Goal: Obtain resource: Download file/media

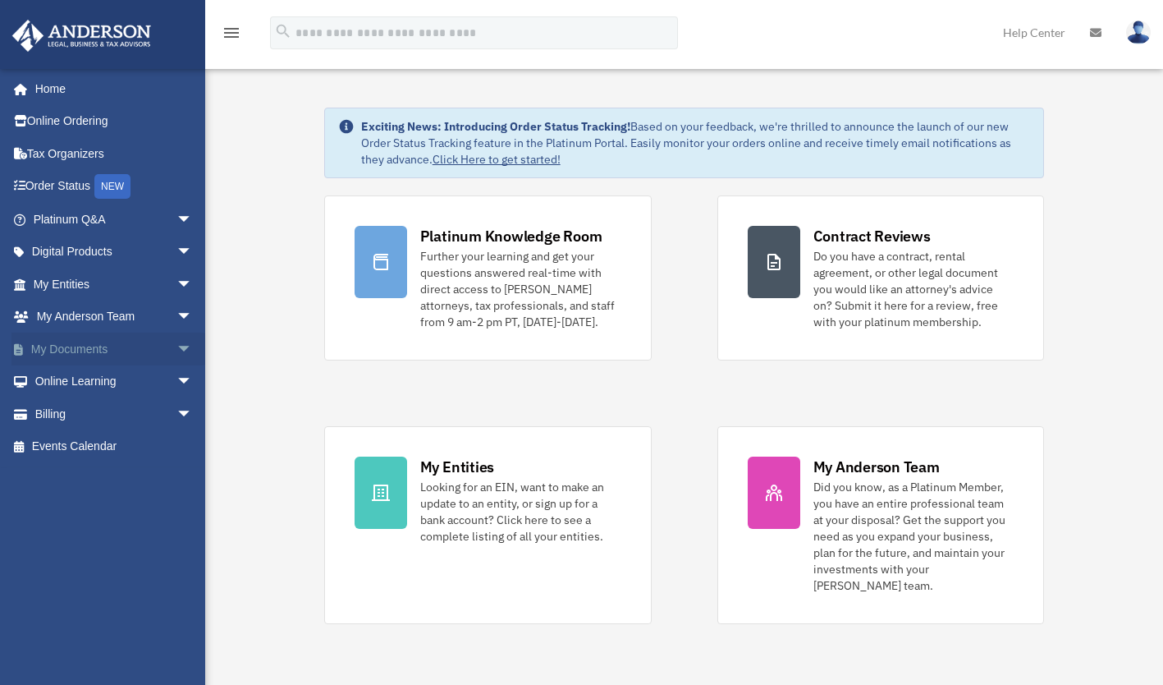
click at [177, 349] on span "arrow_drop_down" at bounding box center [193, 350] width 33 height 34
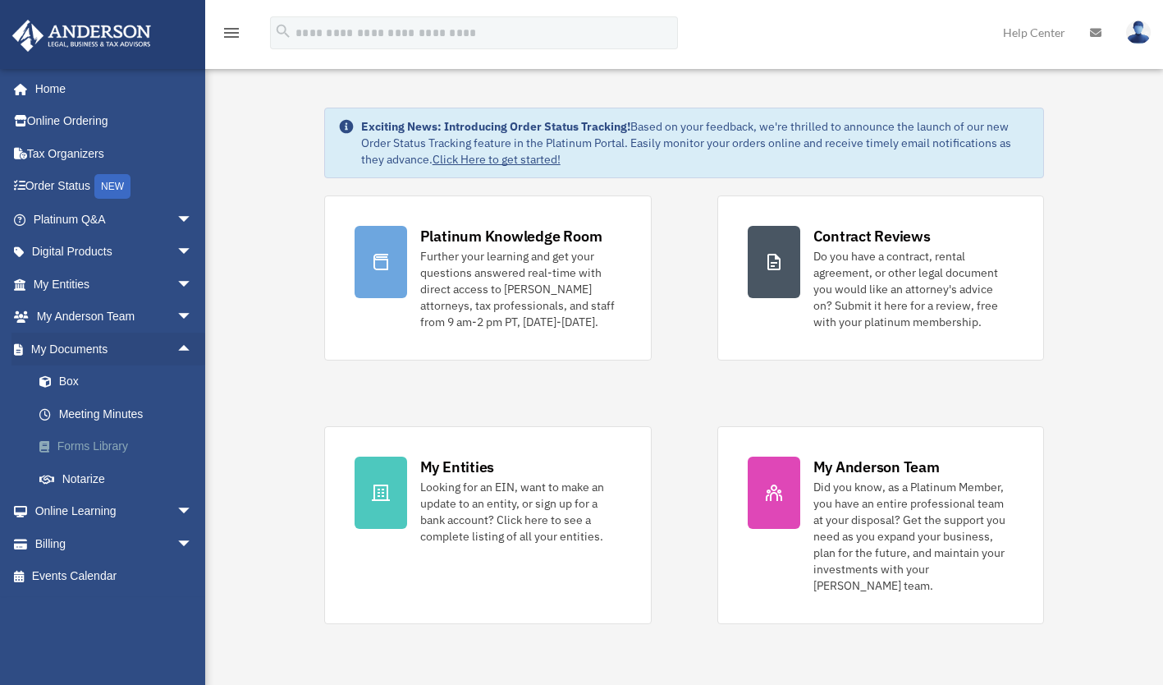
click at [115, 445] on link "Forms Library" at bounding box center [120, 446] width 195 height 33
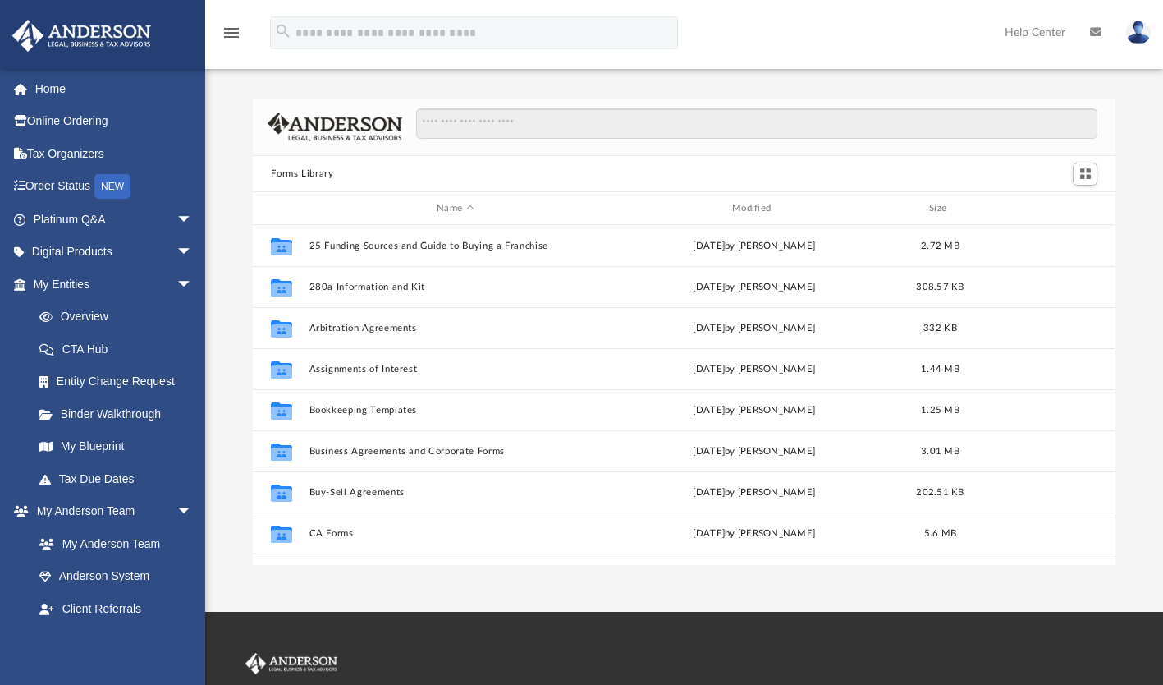
scroll to position [360, 850]
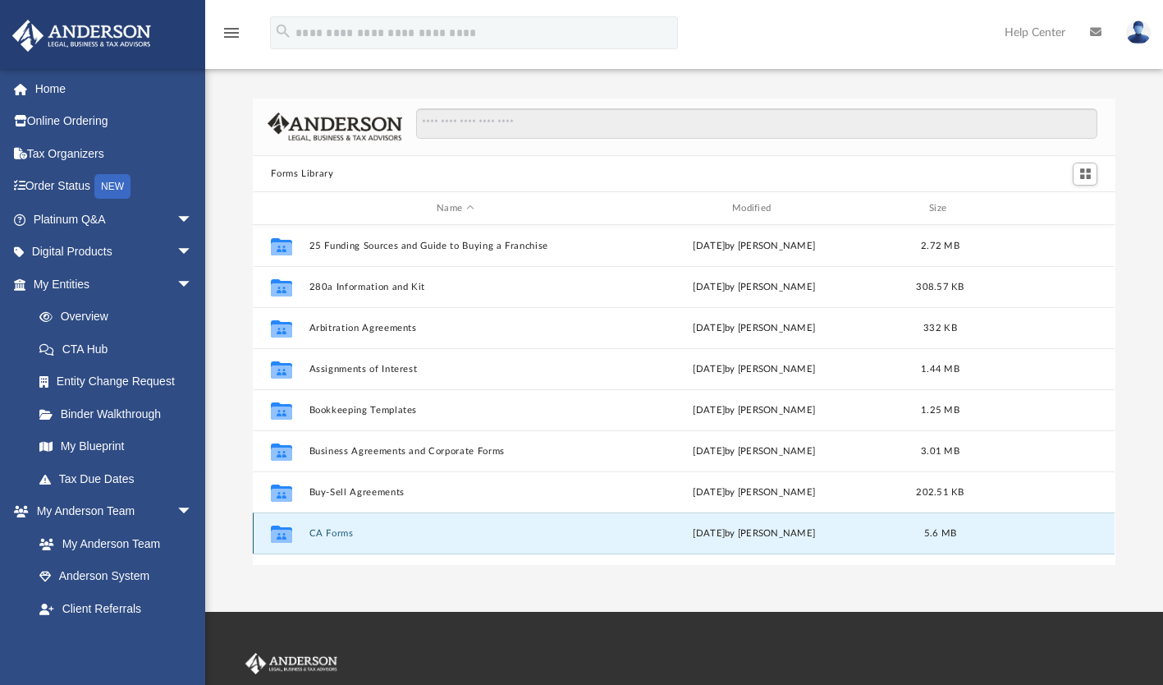
click at [334, 532] on button "CA Forms" at bounding box center [456, 533] width 292 height 11
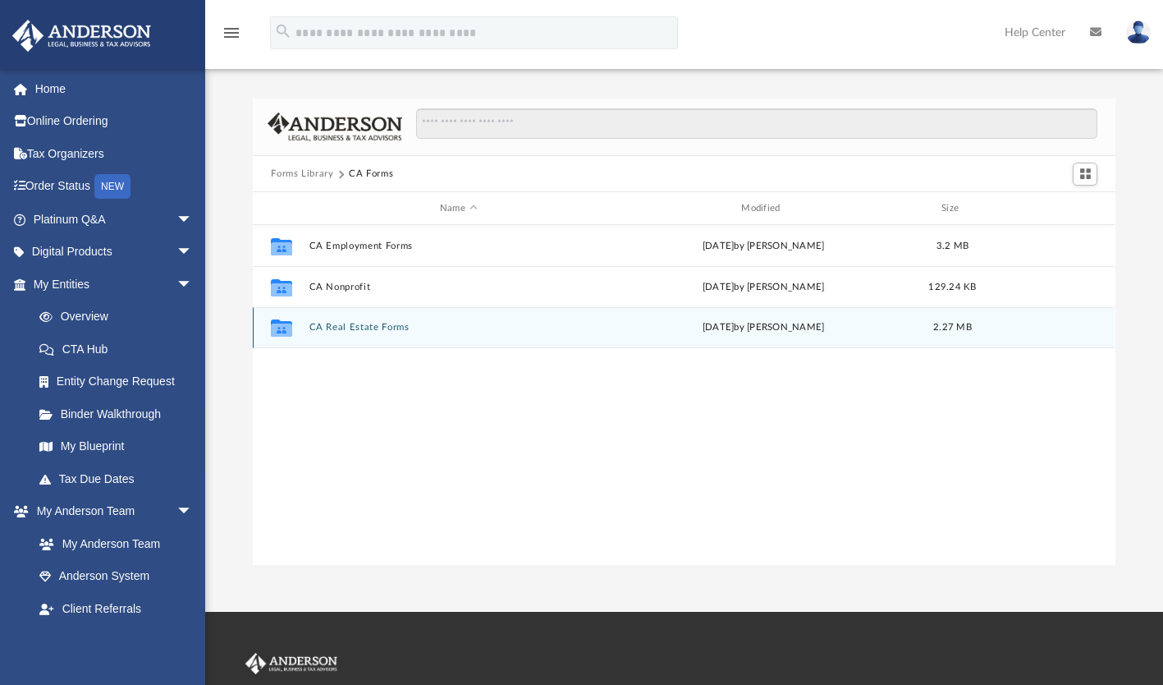
click at [399, 328] on button "CA Real Estate Forms" at bounding box center [459, 328] width 298 height 11
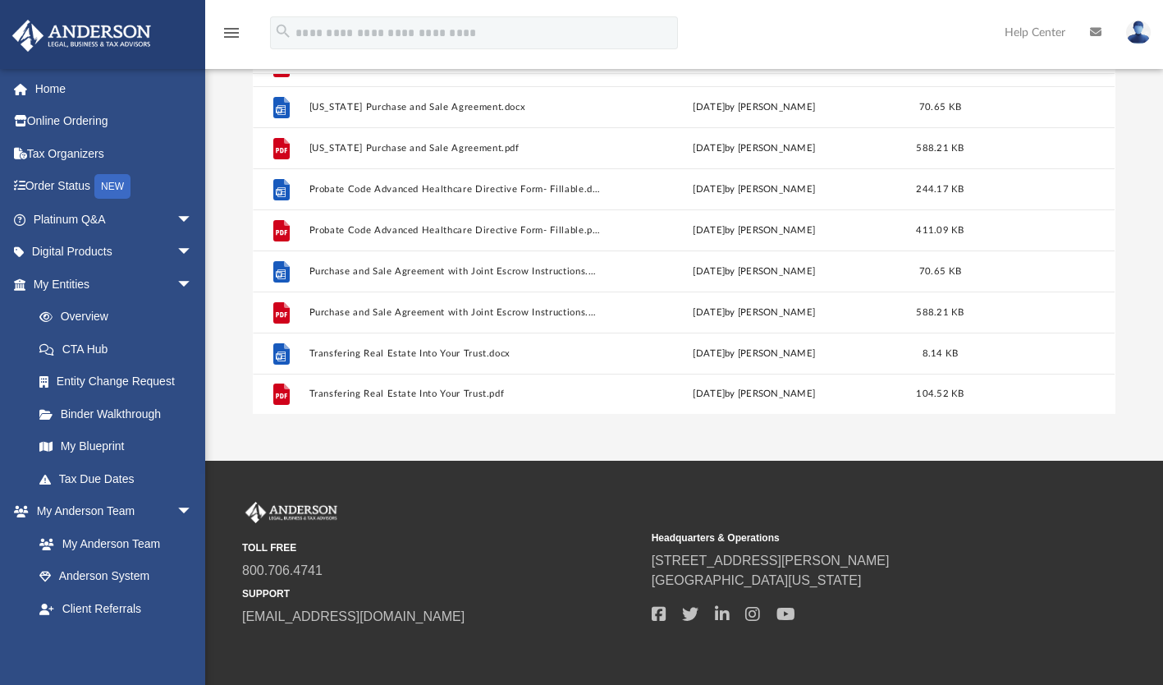
scroll to position [138, 0]
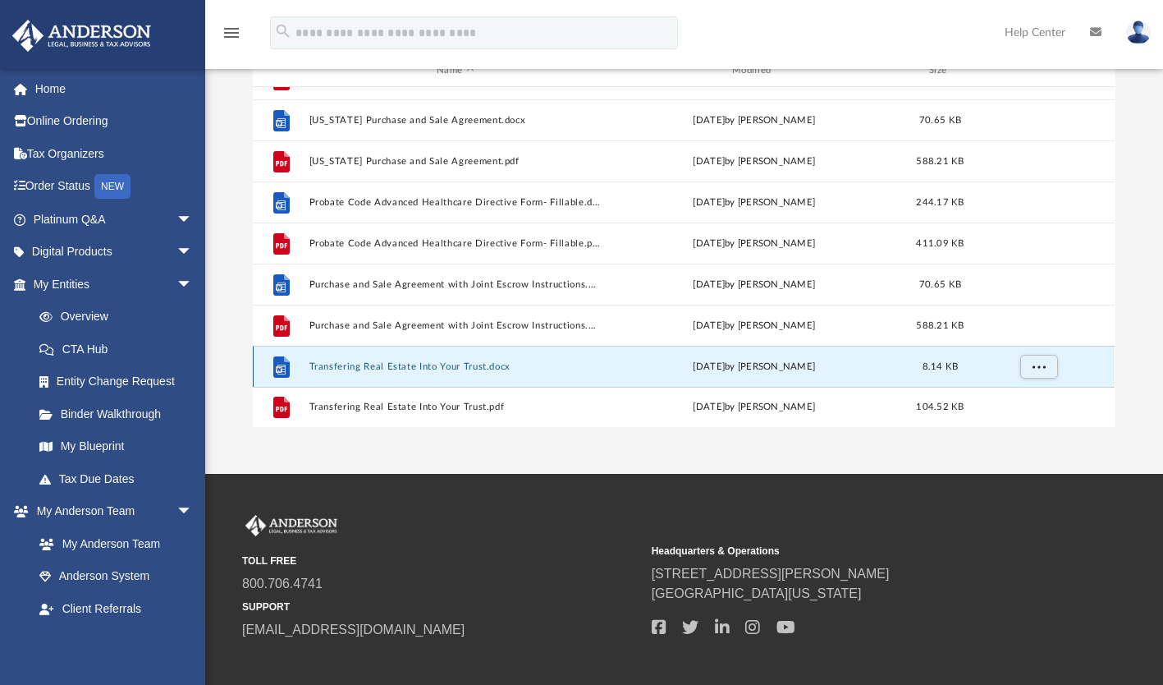
click at [484, 369] on button "Transfering Real Estate Into Your Trust.docx" at bounding box center [456, 366] width 292 height 11
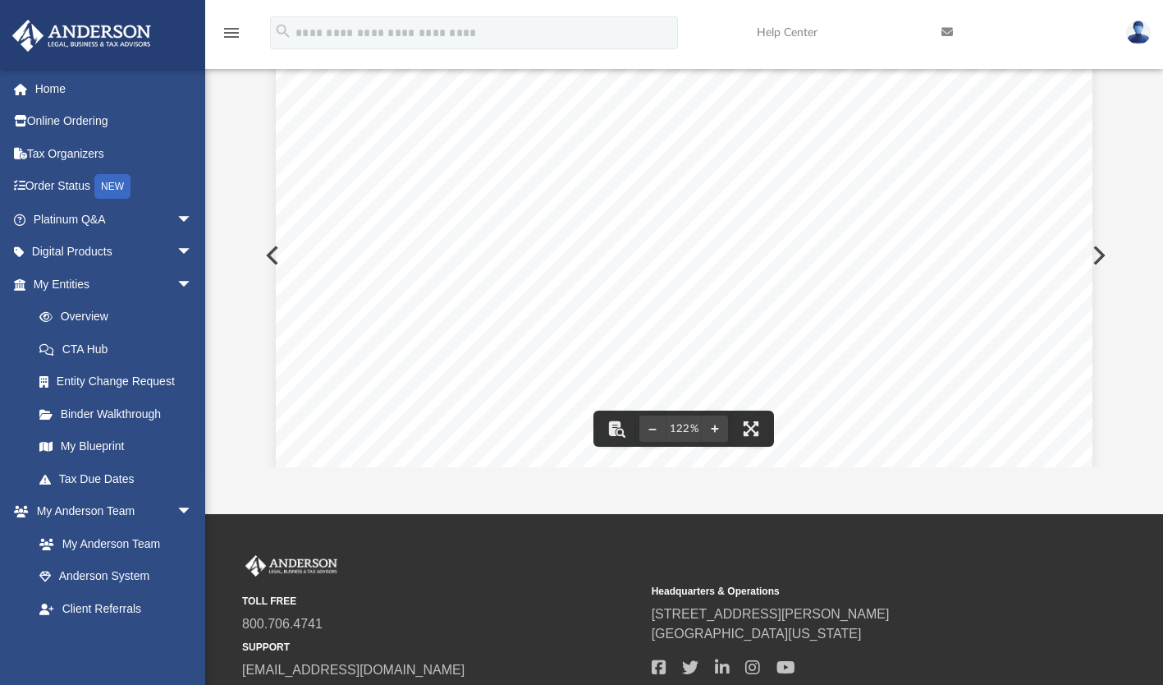
scroll to position [83, 0]
click at [1097, 253] on button "Preview" at bounding box center [1098, 255] width 36 height 46
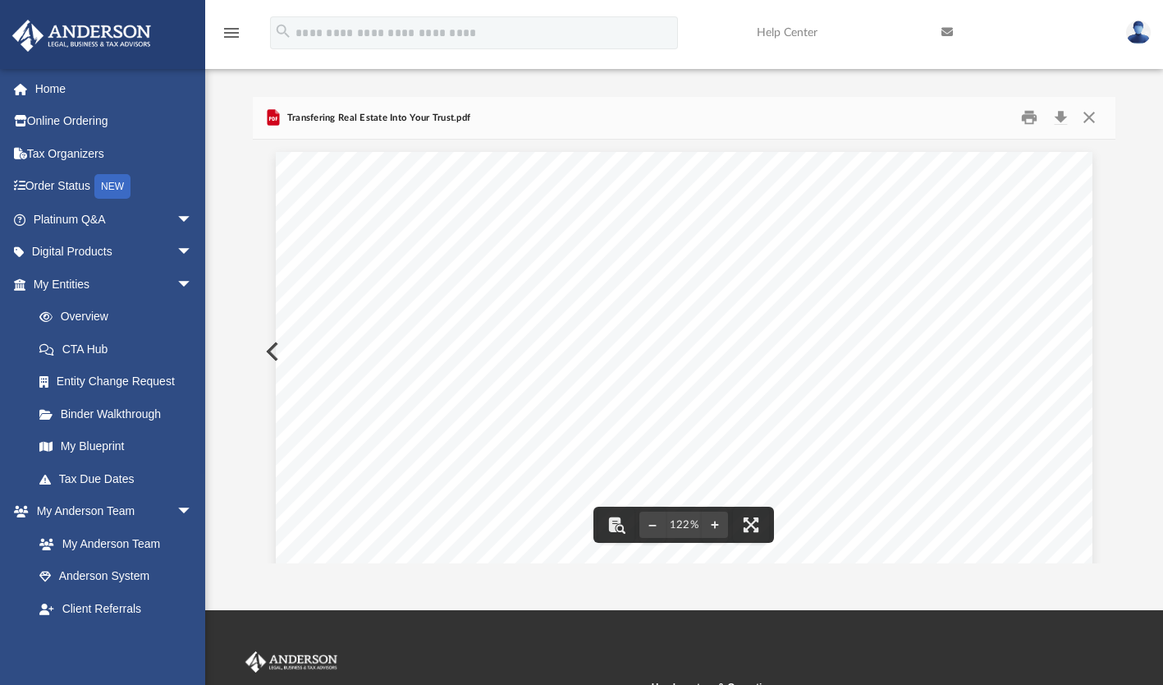
scroll to position [0, 0]
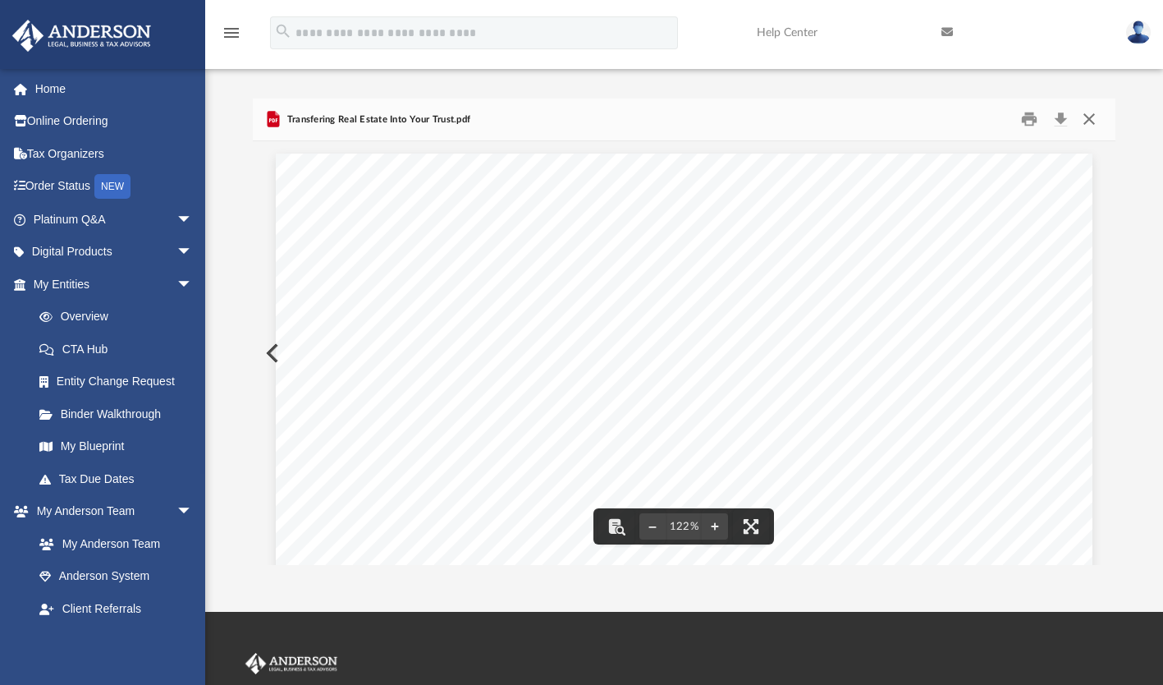
click at [1086, 120] on button "Close" at bounding box center [1090, 119] width 30 height 25
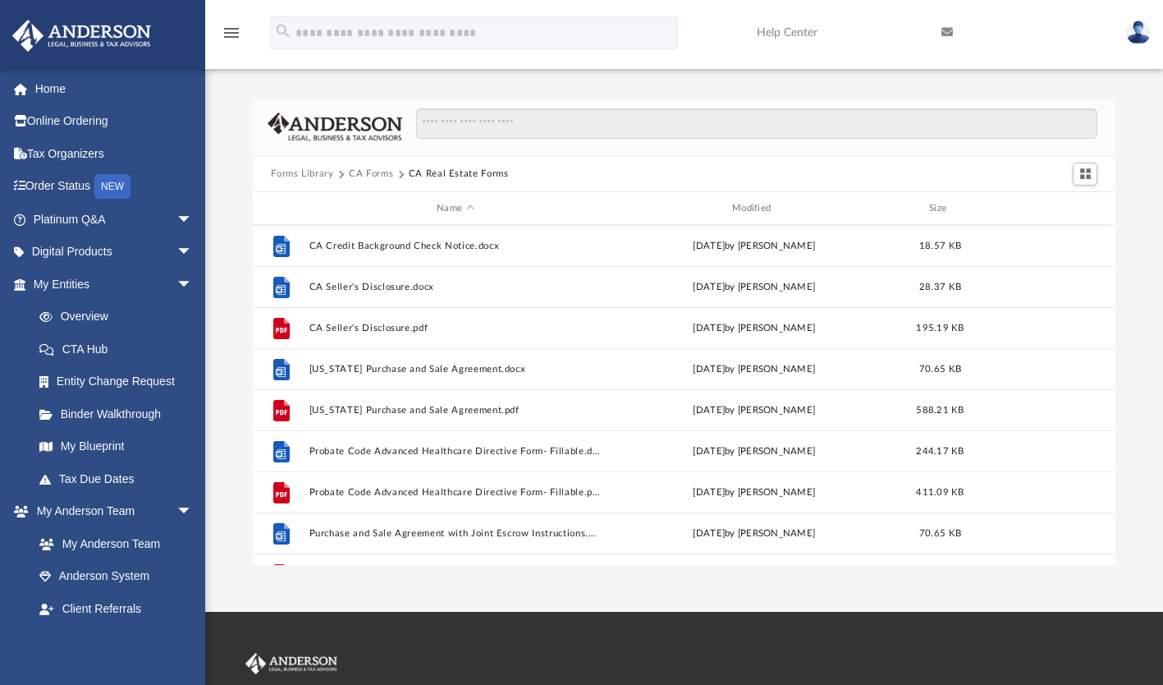
click at [321, 174] on button "Forms Library" at bounding box center [302, 174] width 62 height 15
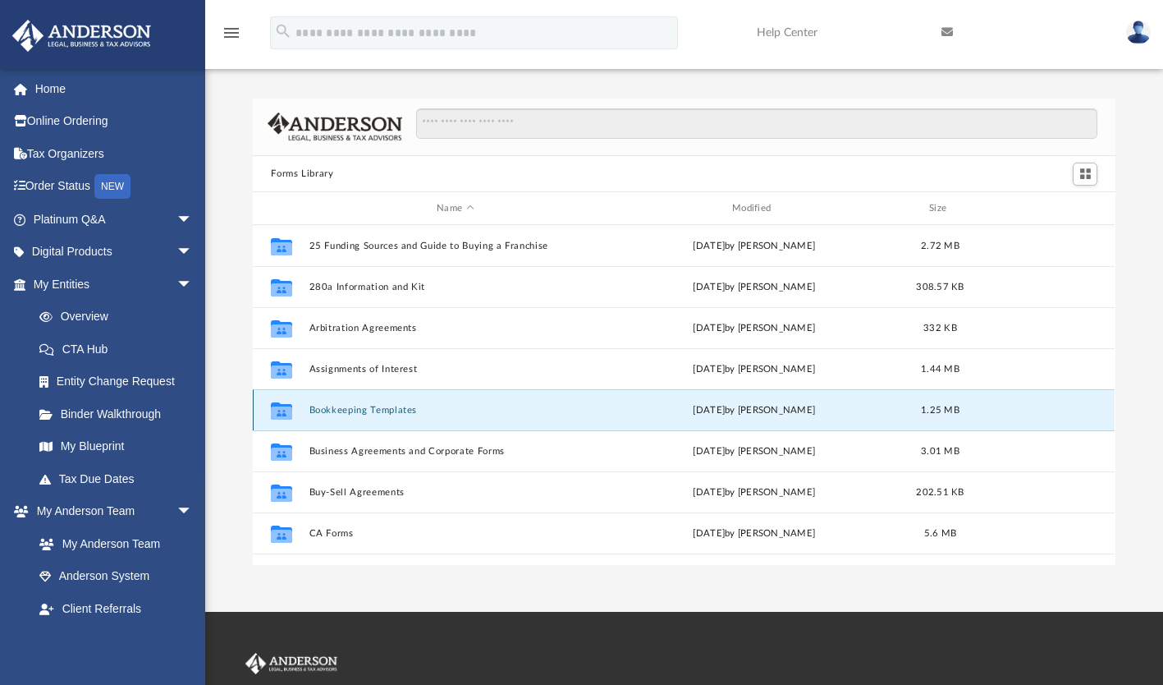
click at [372, 411] on button "Bookkeeping Templates" at bounding box center [456, 410] width 292 height 11
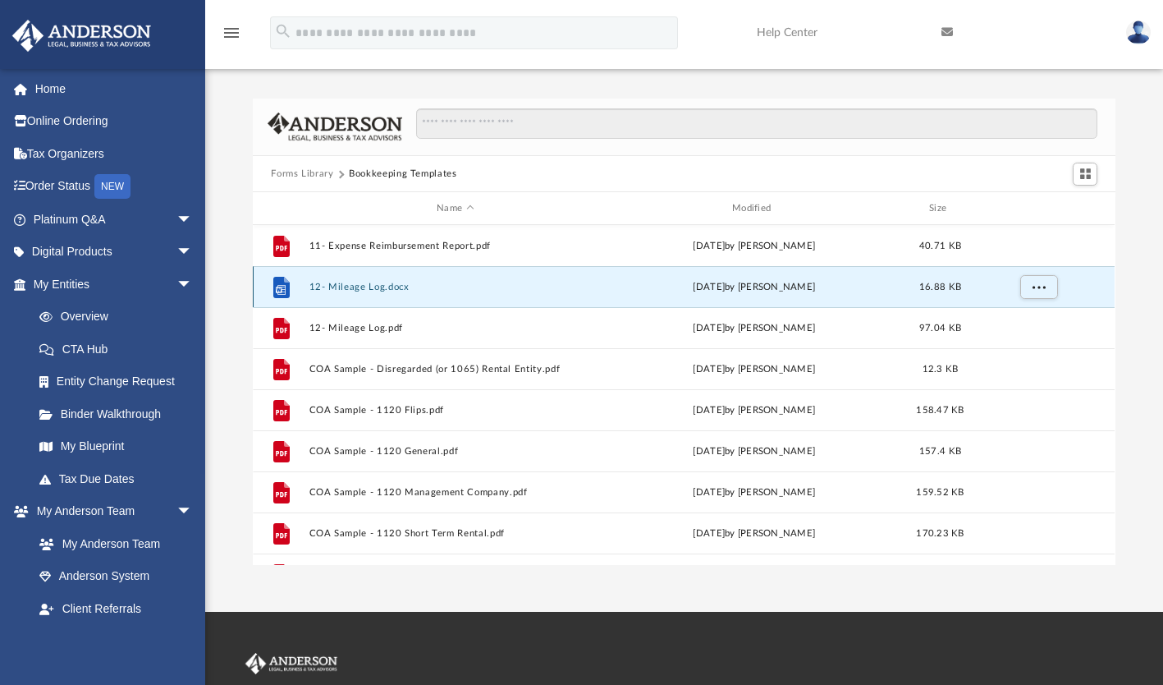
click at [387, 289] on button "12- Mileage Log.docx" at bounding box center [456, 287] width 292 height 11
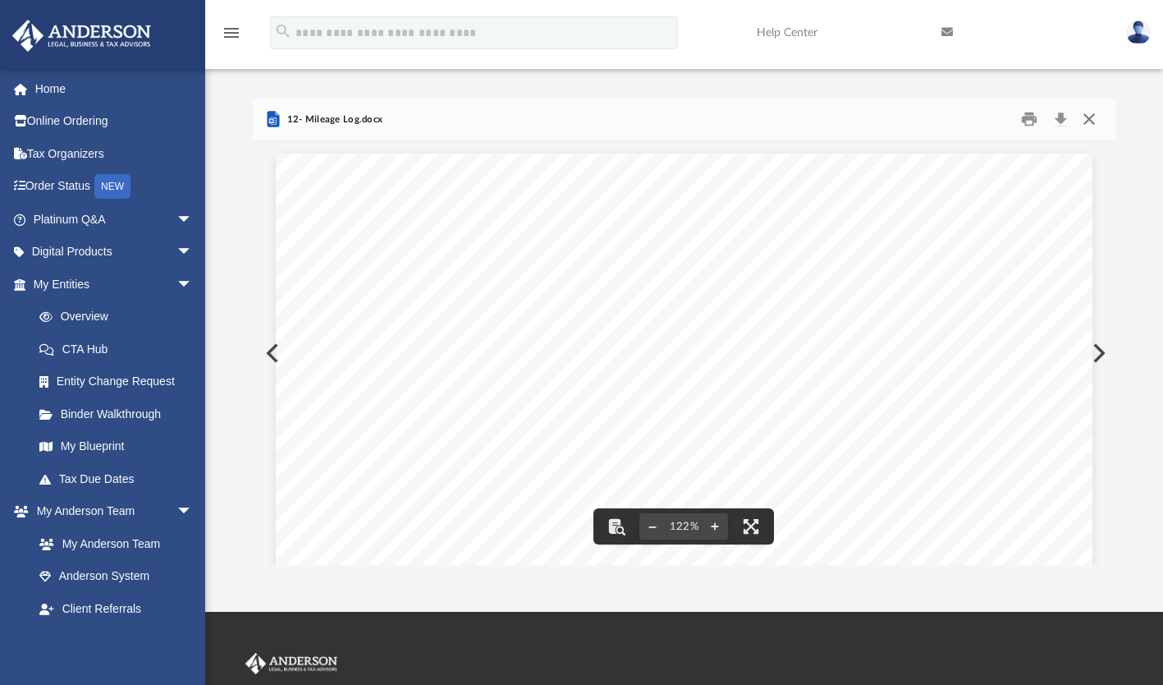
click at [1092, 117] on button "Close" at bounding box center [1090, 119] width 30 height 25
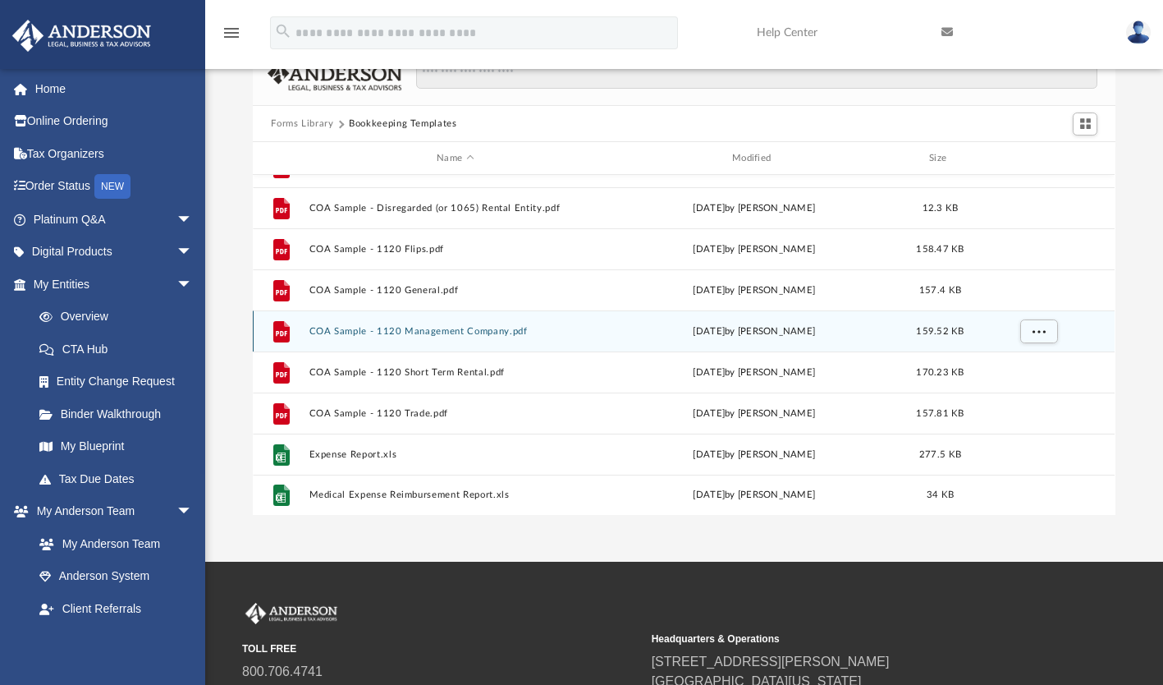
scroll to position [82, 0]
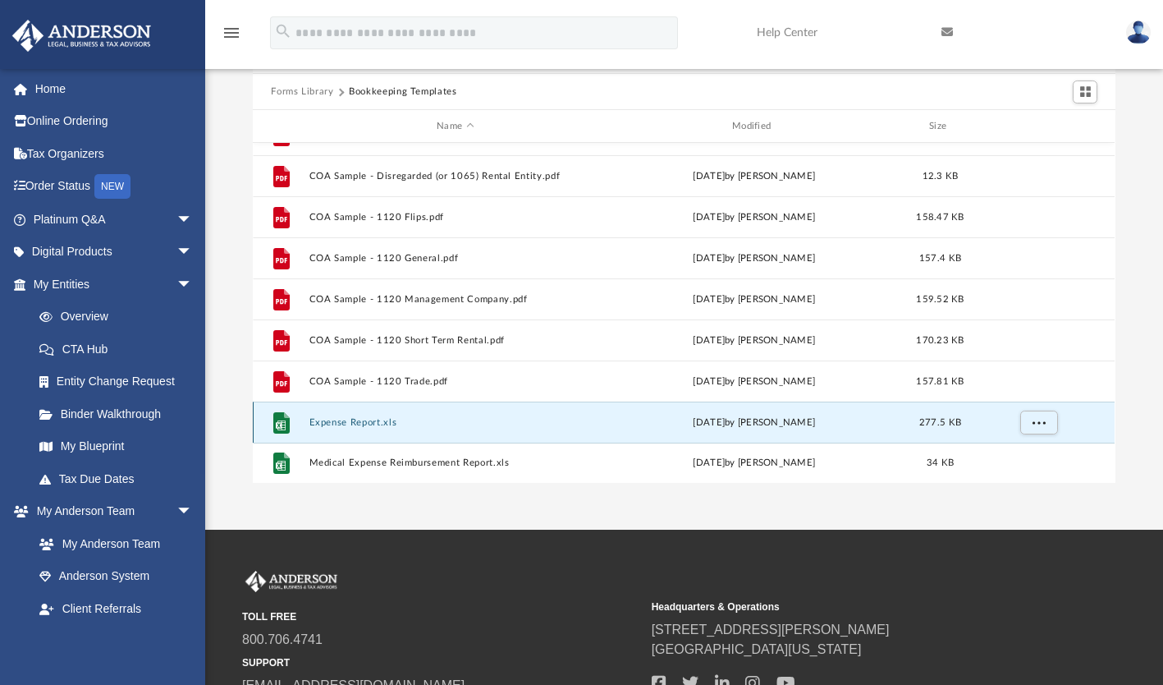
click at [385, 420] on button "Expense Report.xls" at bounding box center [456, 422] width 292 height 11
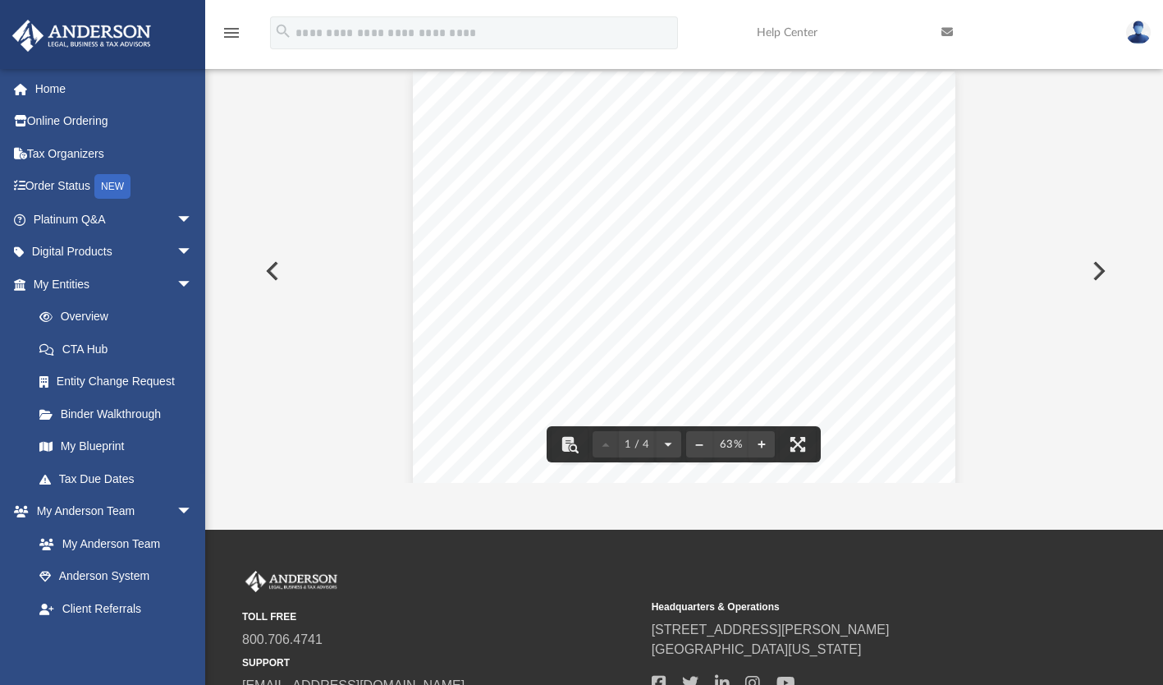
click at [1094, 270] on button "Preview" at bounding box center [1098, 271] width 36 height 46
click at [272, 278] on button "Preview" at bounding box center [271, 271] width 36 height 46
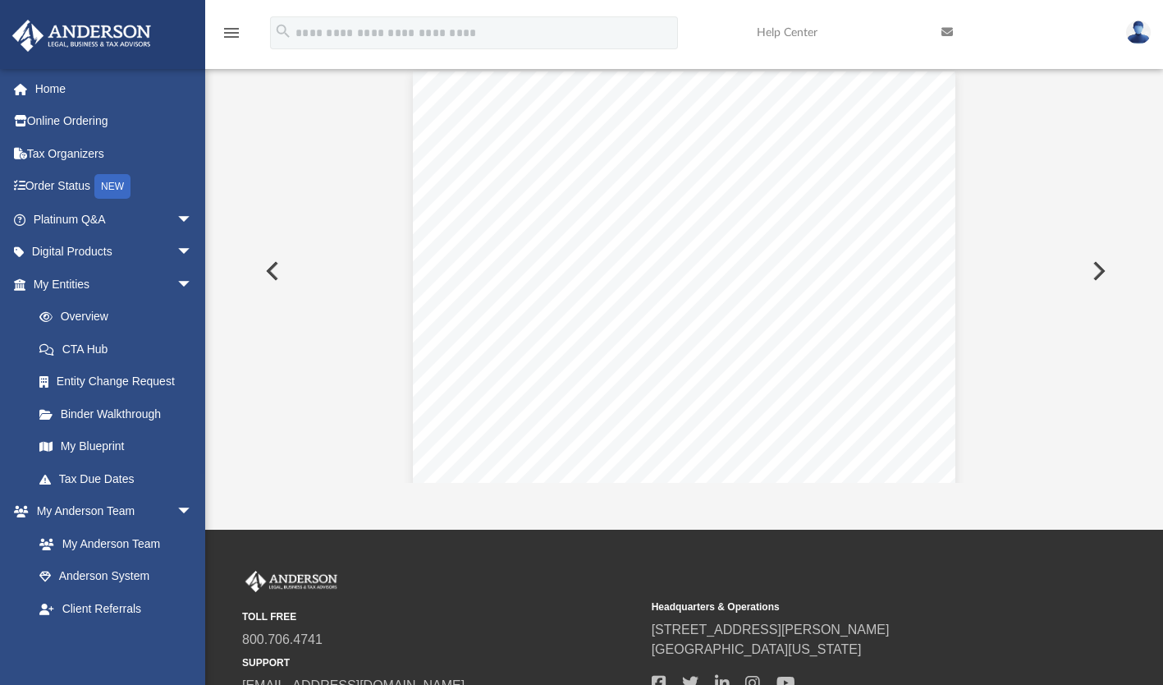
click at [272, 278] on button "Preview" at bounding box center [271, 271] width 36 height 46
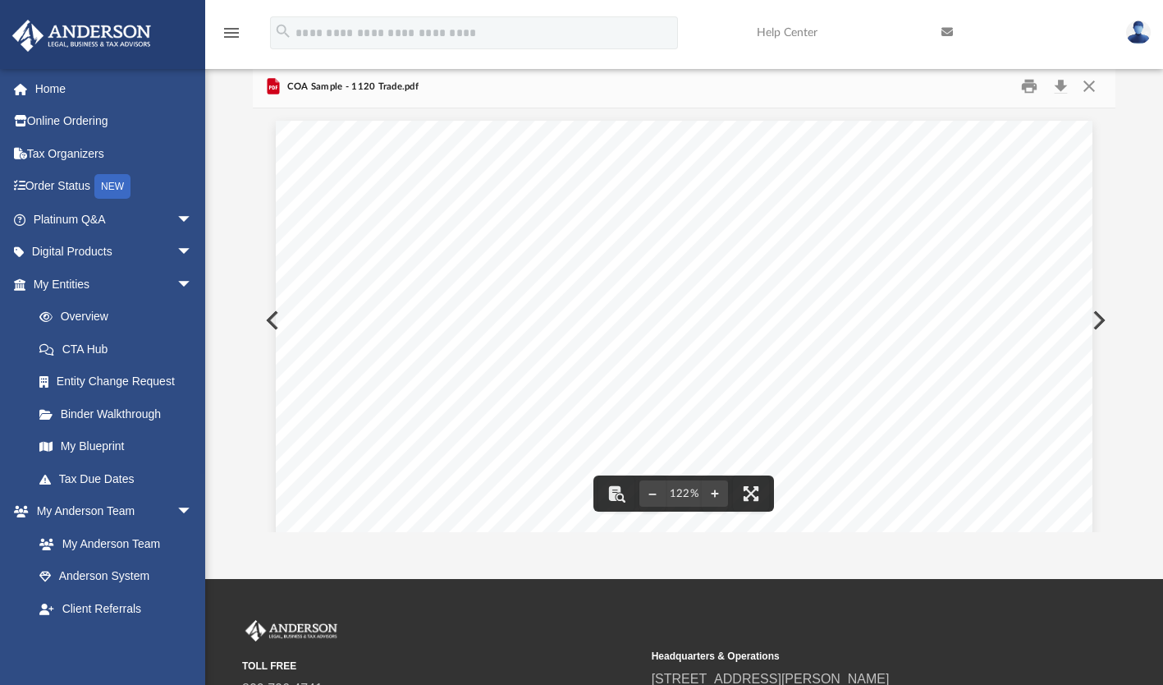
scroll to position [0, 0]
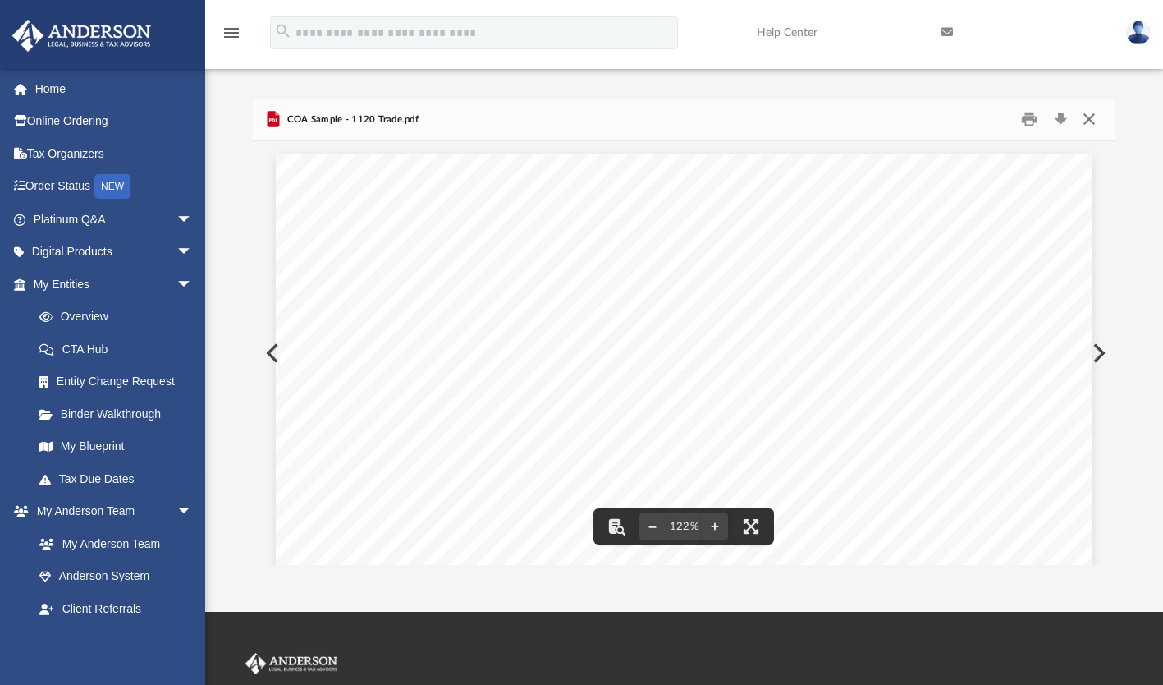
click at [1085, 121] on button "Close" at bounding box center [1090, 119] width 30 height 25
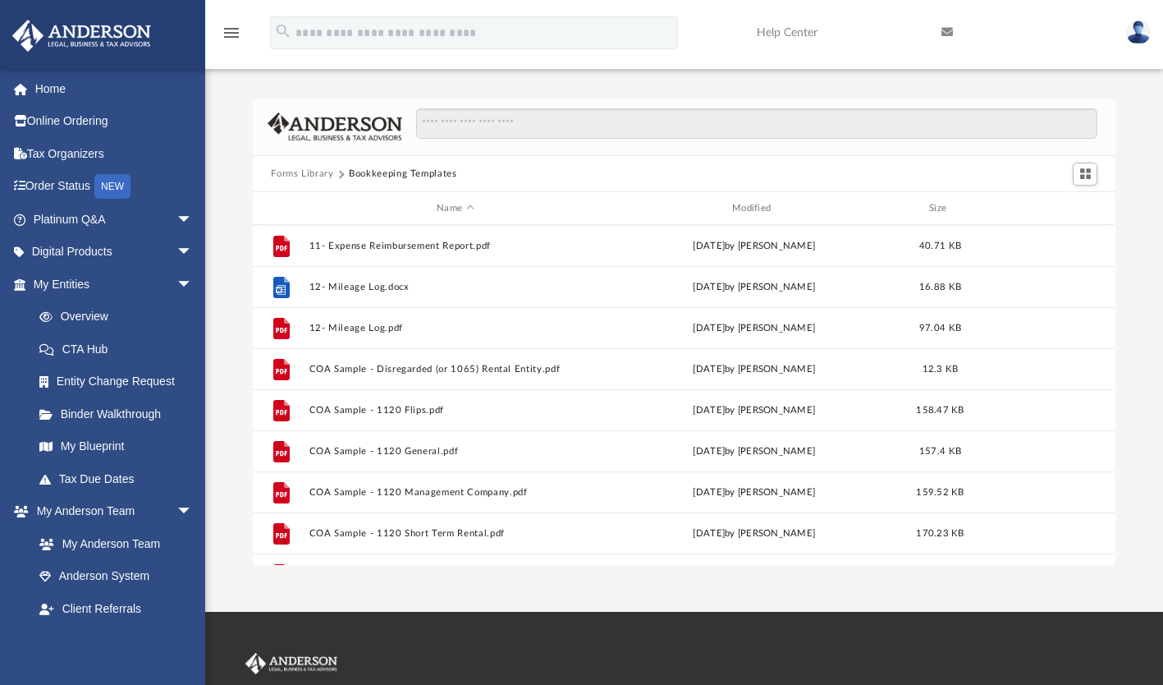
click at [328, 178] on button "Forms Library" at bounding box center [302, 174] width 62 height 15
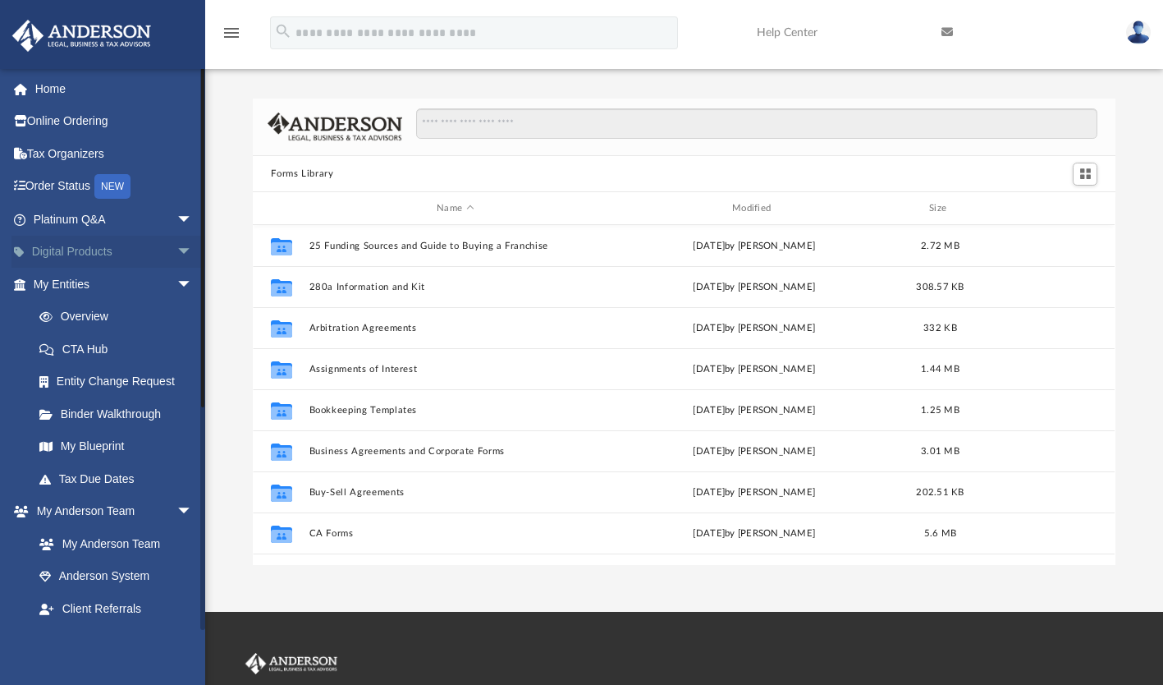
click at [177, 249] on span "arrow_drop_down" at bounding box center [193, 253] width 33 height 34
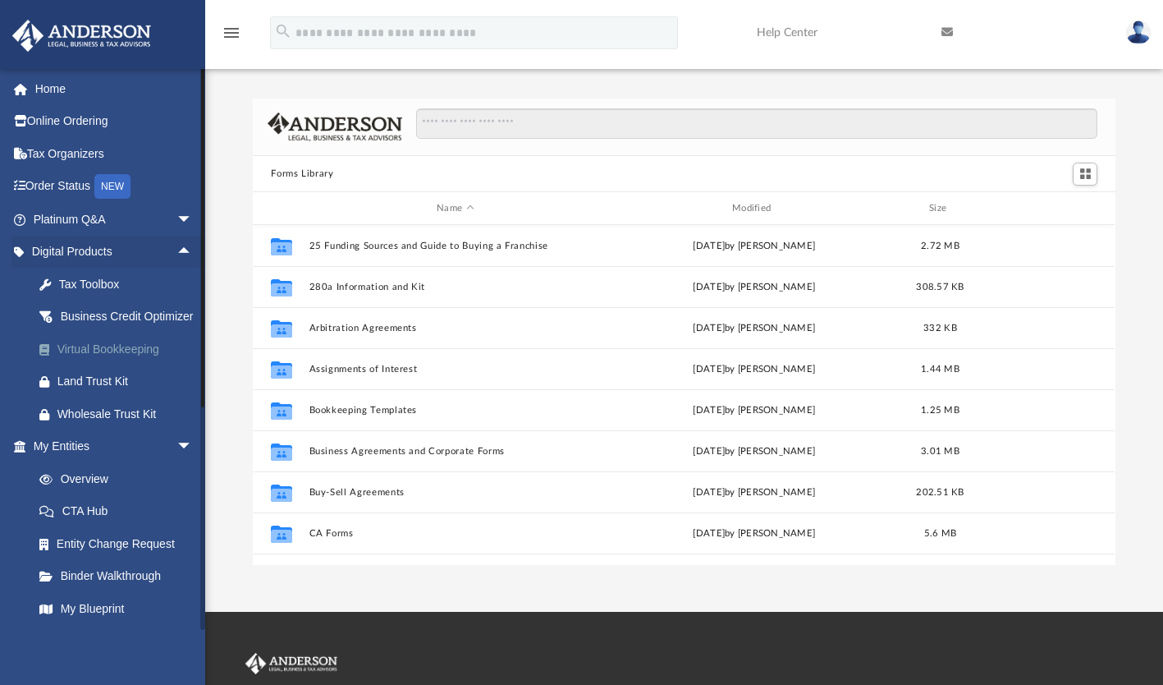
click at [135, 360] on div "Virtual Bookkeeping" at bounding box center [127, 349] width 140 height 21
click at [82, 360] on div "Virtual Bookkeeping" at bounding box center [127, 349] width 140 height 21
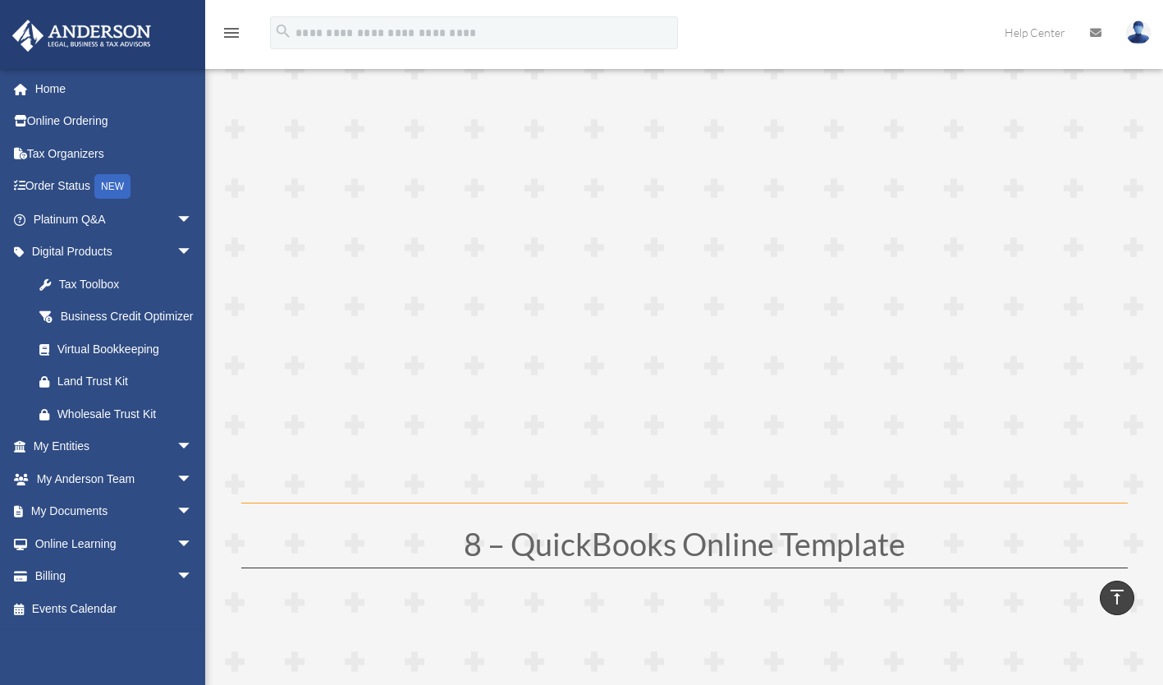
scroll to position [3866, 0]
click at [423, 537] on h1 "8 – QuickBooks Online Template" at bounding box center [684, 549] width 887 height 39
click at [1047, 562] on h1 "8 – QuickBooks Online Template" at bounding box center [684, 549] width 887 height 39
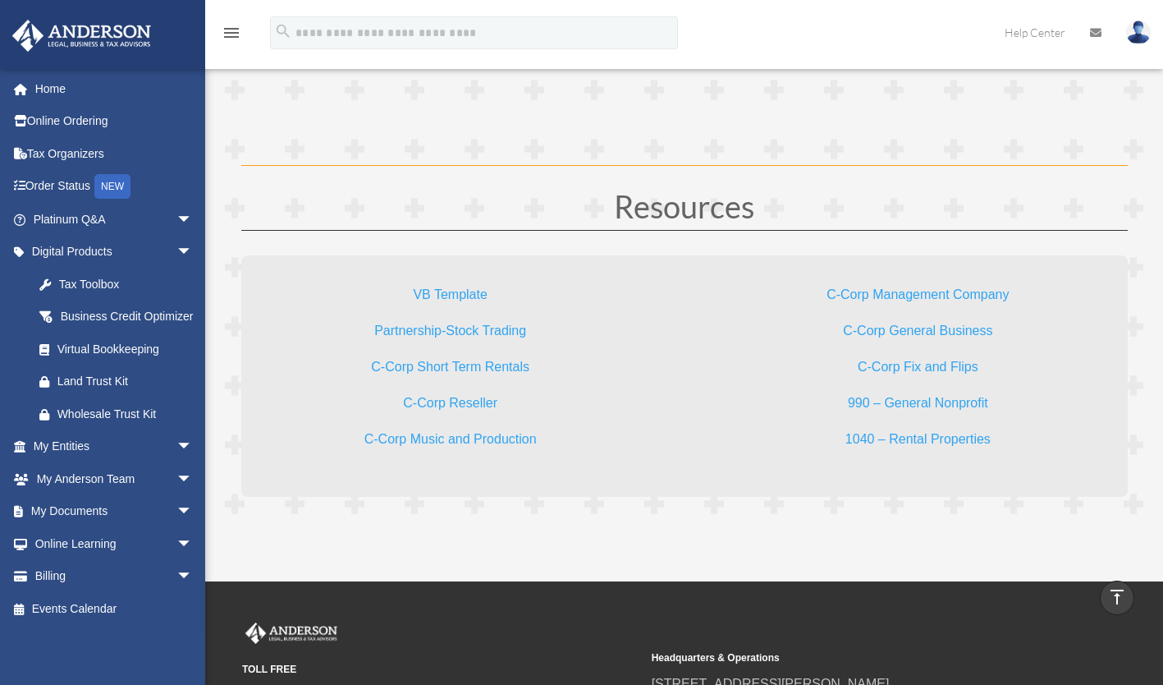
scroll to position [4687, 0]
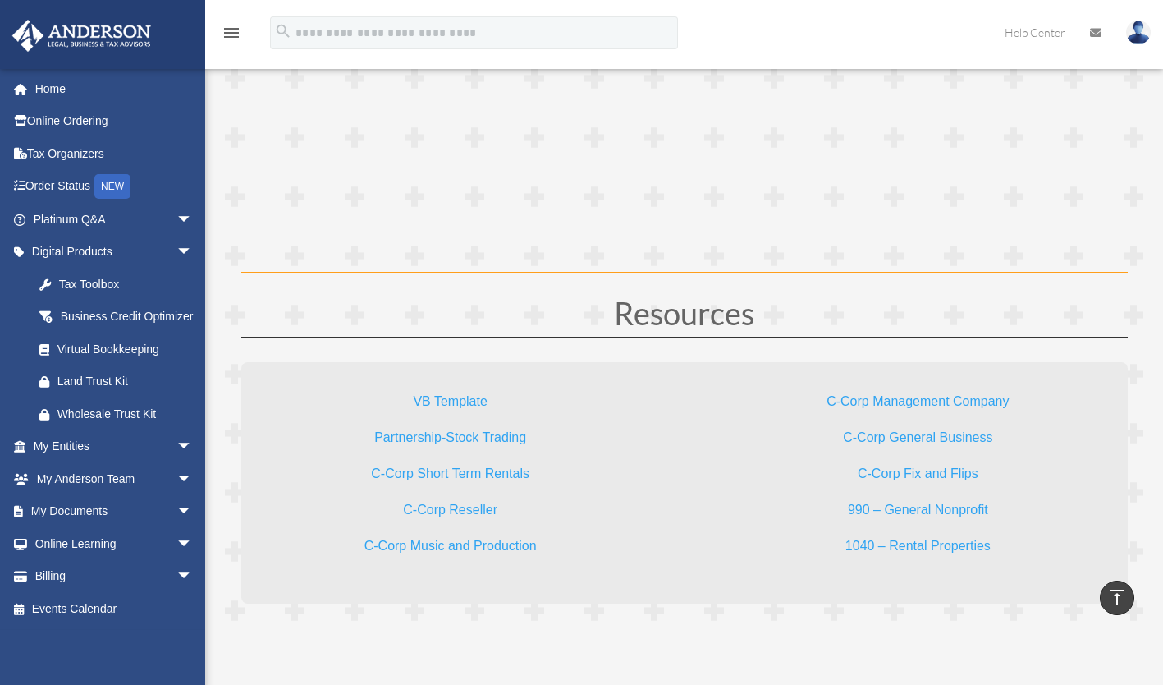
click at [454, 400] on link "VB Template" at bounding box center [450, 405] width 74 height 22
